Goal: Task Accomplishment & Management: Manage account settings

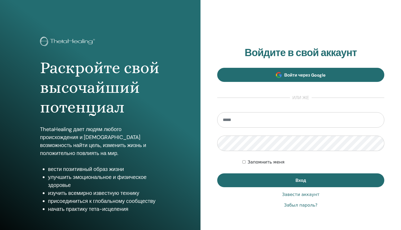
click at [255, 76] on link "Войти через Google" at bounding box center [300, 75] width 167 height 14
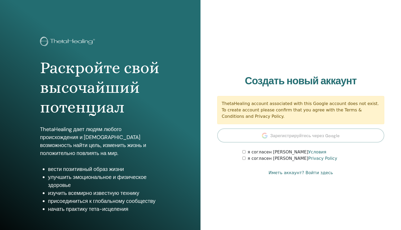
click at [254, 153] on label "я согласен с Условия" at bounding box center [287, 152] width 79 height 6
click at [251, 160] on label "я согласен с Privacy Policy" at bounding box center [293, 158] width 90 height 6
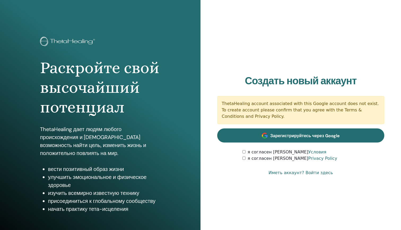
click at [278, 138] on link "Зарегистрируйтесь через Google" at bounding box center [300, 135] width 167 height 14
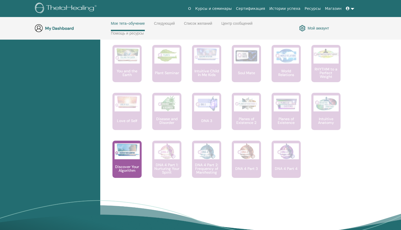
scroll to position [393, 0]
